Goal: Task Accomplishment & Management: Manage account settings

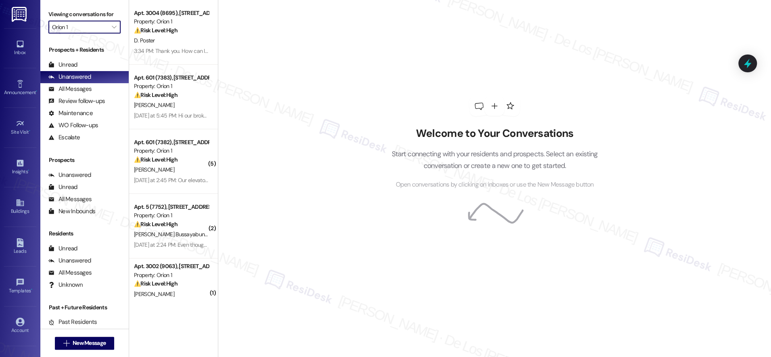
click at [89, 27] on input "Orion 1" at bounding box center [80, 27] width 56 height 13
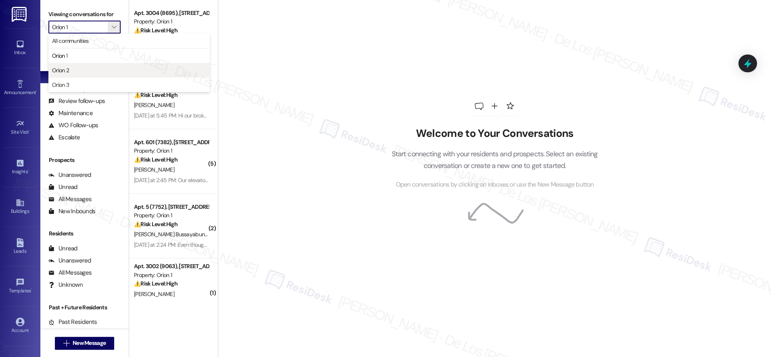
click at [75, 71] on span "Orion 2" at bounding box center [129, 70] width 154 height 8
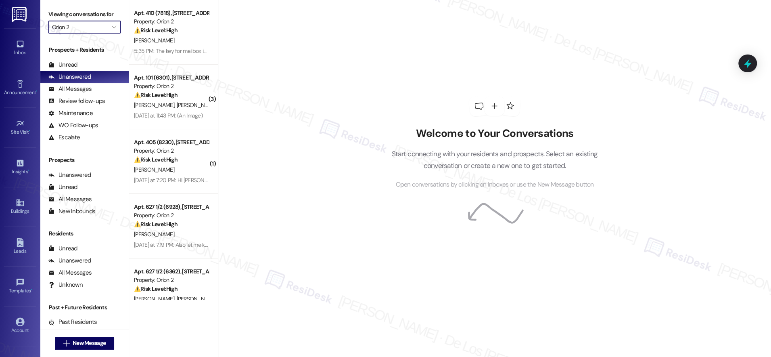
click at [78, 27] on input "Orion 2" at bounding box center [80, 27] width 56 height 13
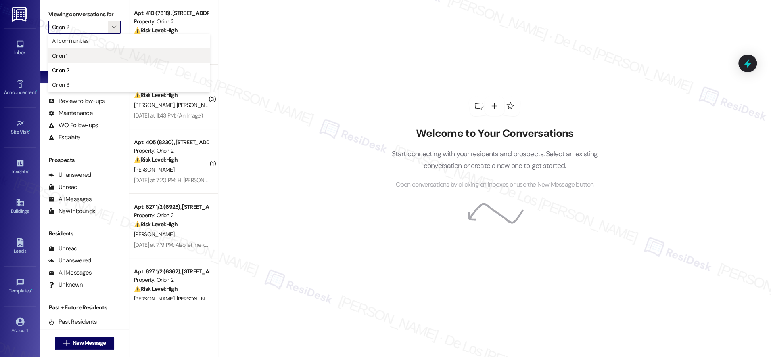
click at [84, 53] on span "Orion 1" at bounding box center [129, 56] width 154 height 8
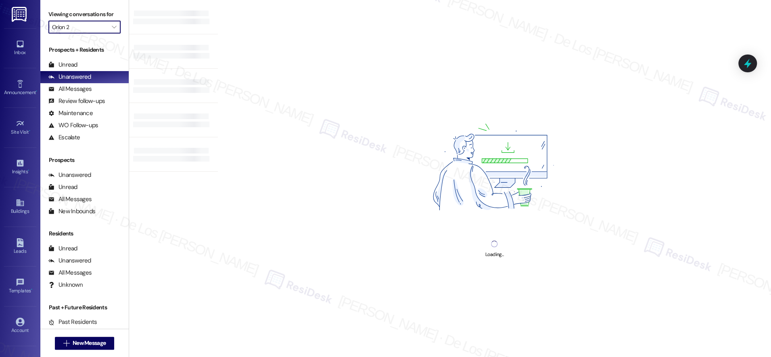
type input "Orion 1"
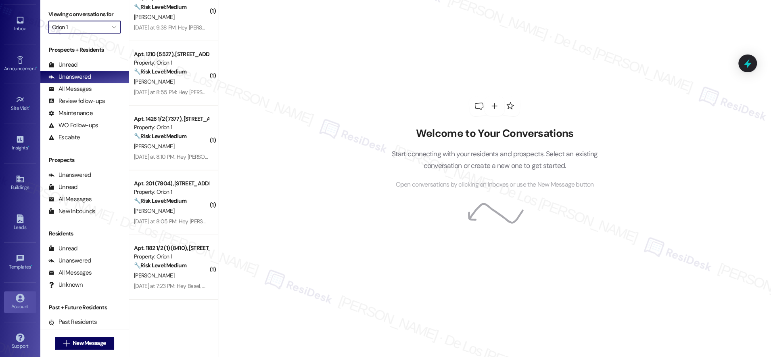
scroll to position [25, 0]
click at [16, 296] on icon at bounding box center [20, 297] width 8 height 8
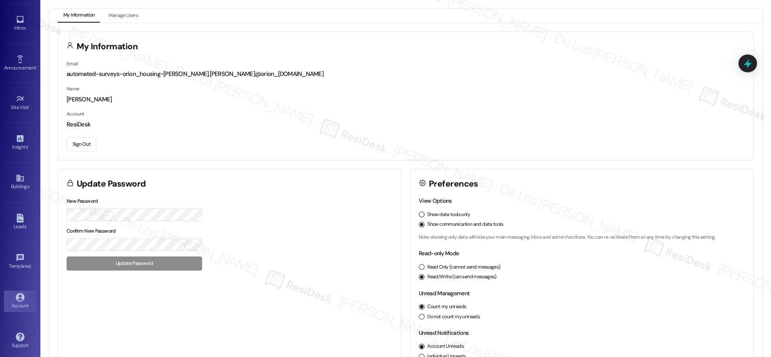
click at [80, 144] on button "Sign Out" at bounding box center [82, 144] width 30 height 14
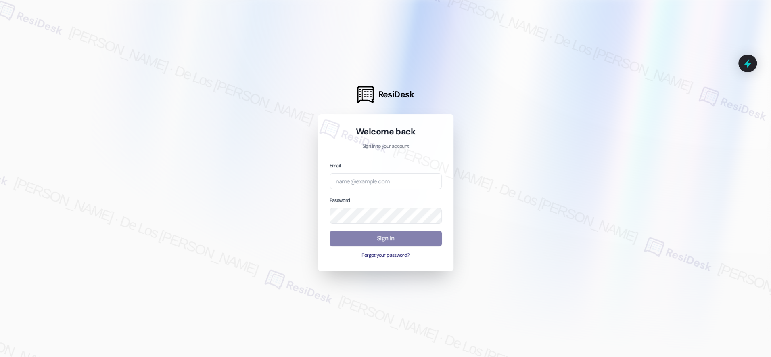
click at [672, 69] on div at bounding box center [385, 178] width 771 height 357
click at [416, 176] on input "email" at bounding box center [386, 181] width 112 height 16
paste input "[EMAIL_ADDRESS][DOMAIN_NAME]"
type input "[EMAIL_ADDRESS][DOMAIN_NAME]"
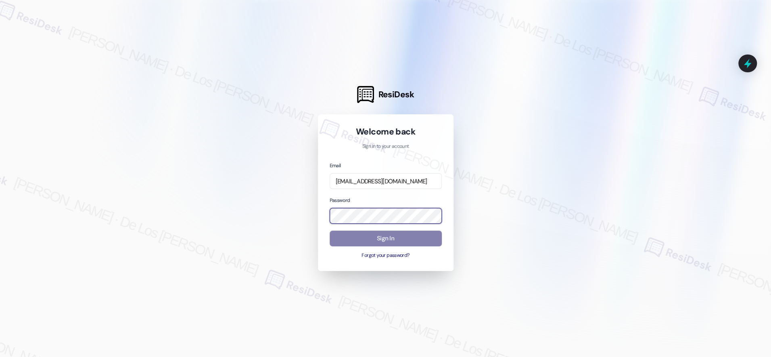
scroll to position [0, 0]
